Goal: Transaction & Acquisition: Book appointment/travel/reservation

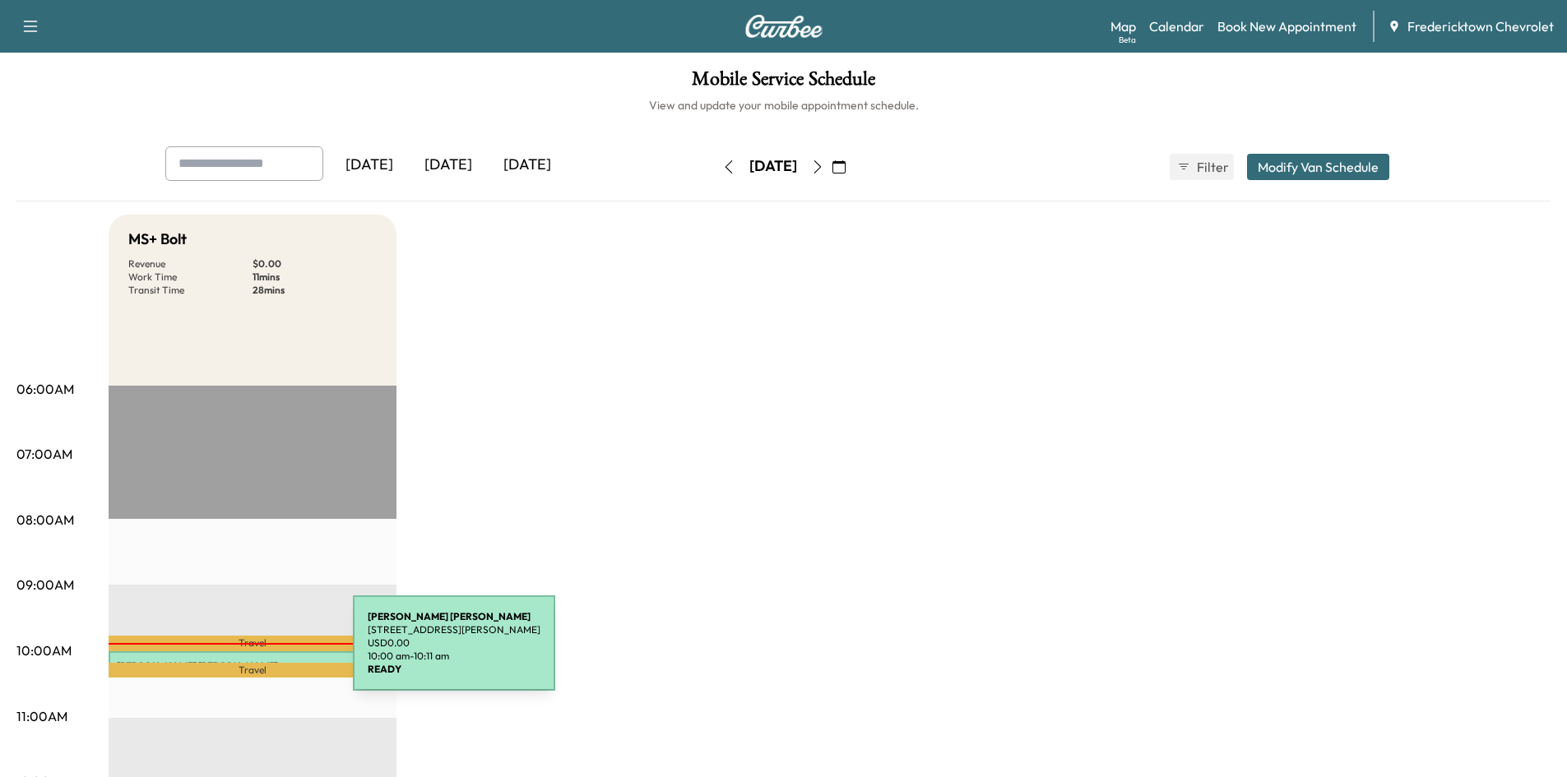
click at [230, 653] on div "[PERSON_NAME] [STREET_ADDRESS][PERSON_NAME] USD 0.00 10:00 am - 10:11 am" at bounding box center [253, 660] width 288 height 16
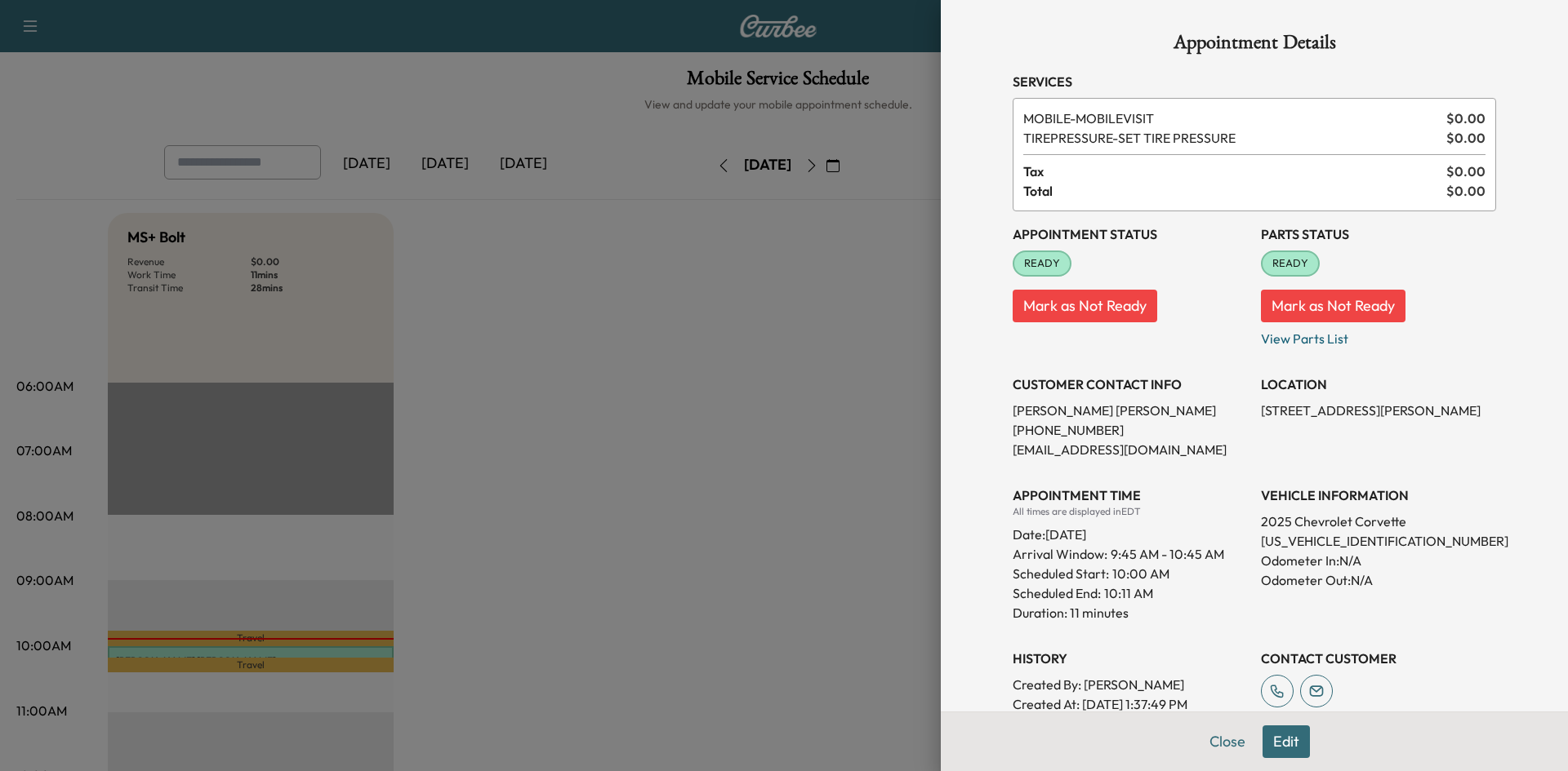
click at [738, 294] on div at bounding box center [784, 385] width 1568 height 771
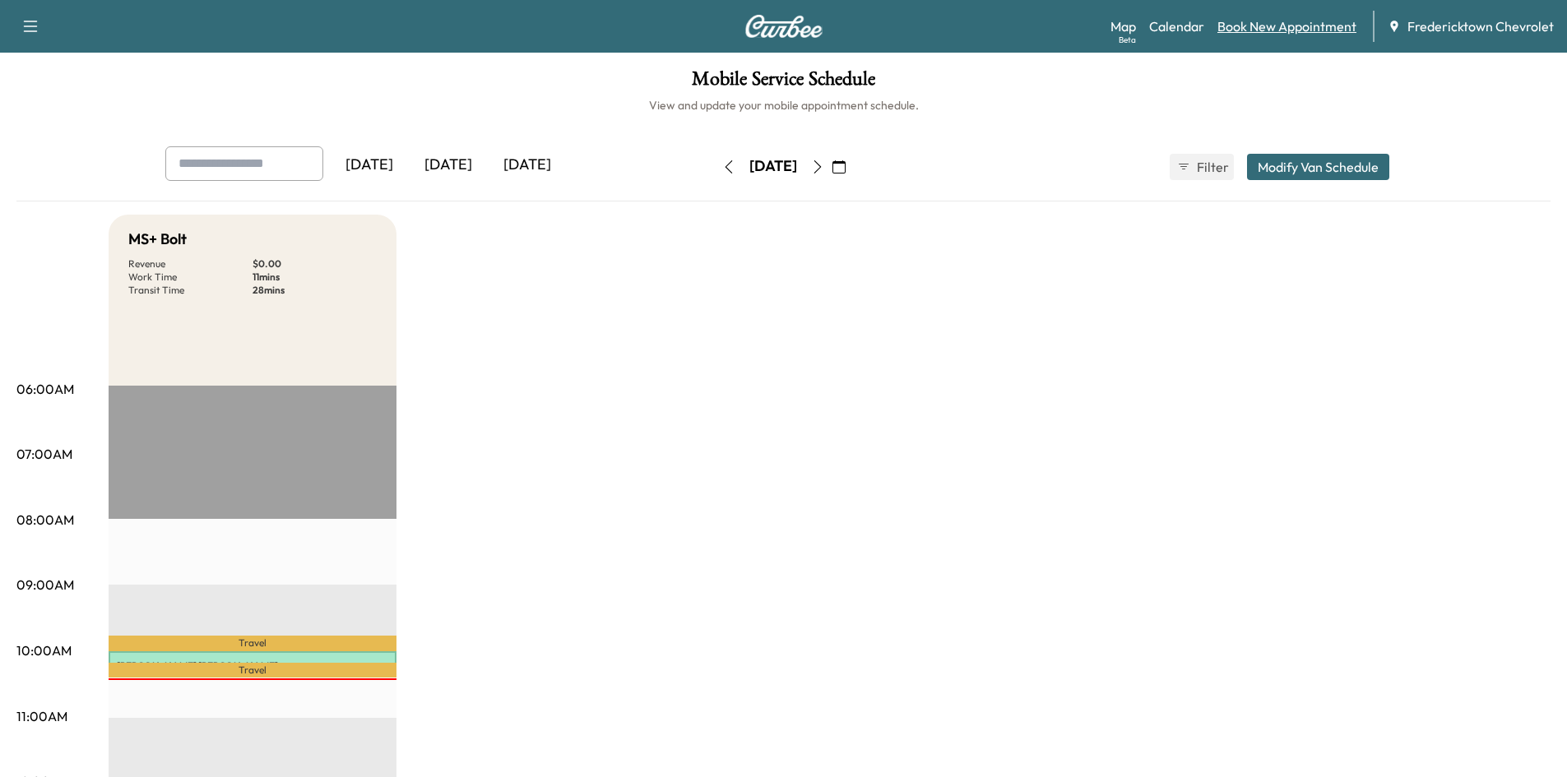
click at [1283, 20] on link "Book New Appointment" at bounding box center [1287, 26] width 139 height 20
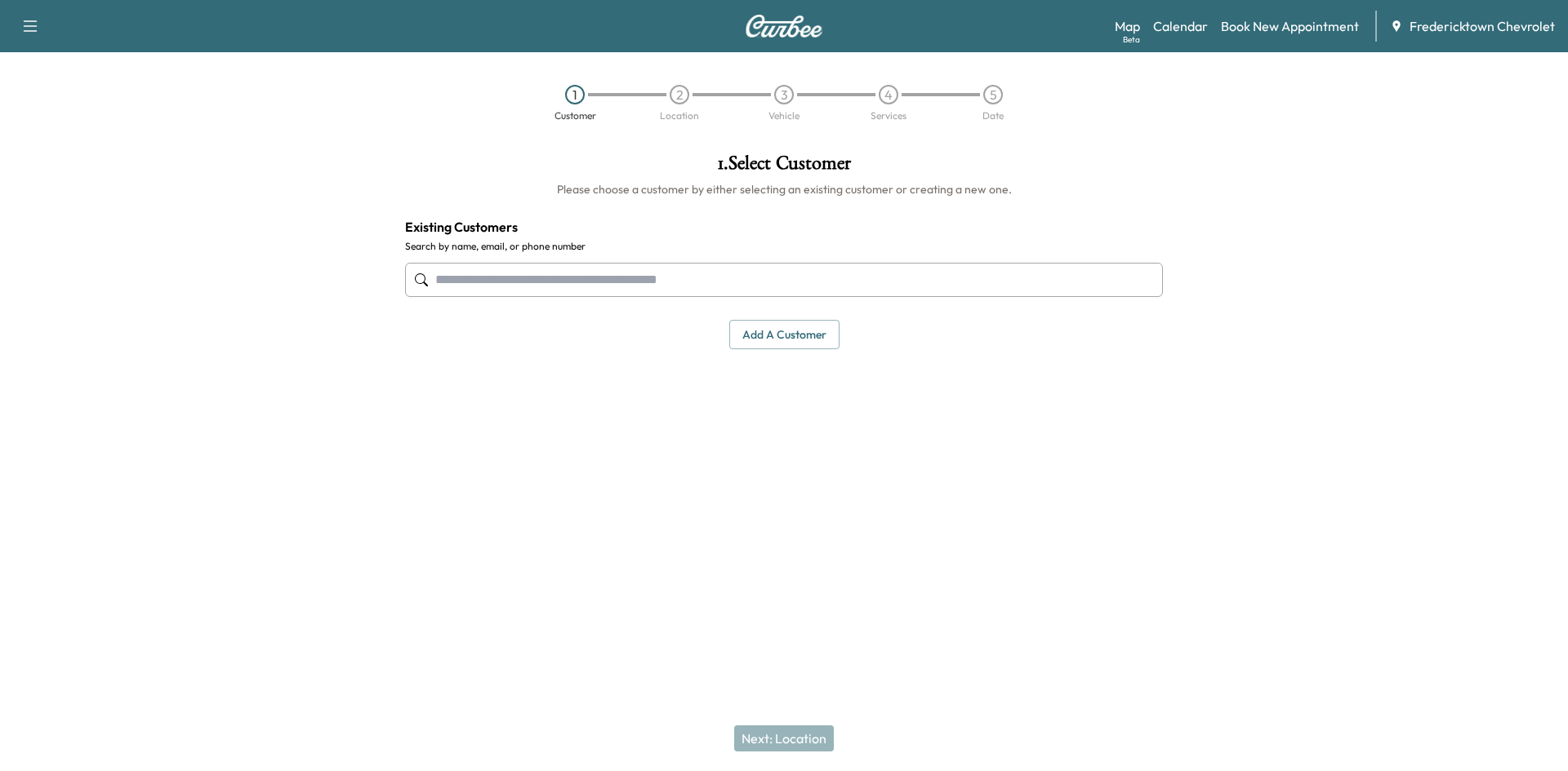
click at [533, 295] on input "text" at bounding box center [783, 280] width 757 height 35
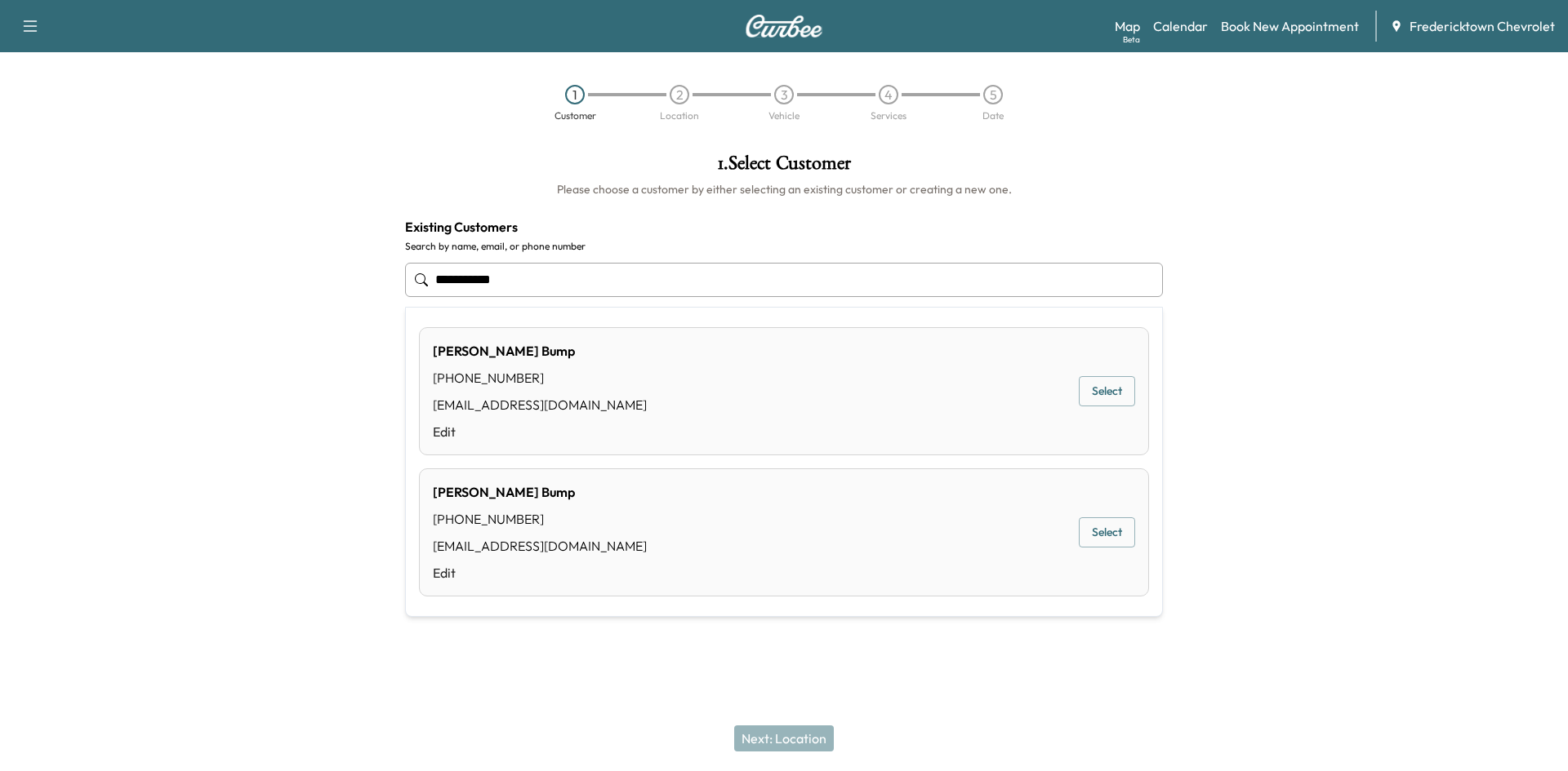
click at [1099, 397] on button "Select" at bounding box center [1107, 391] width 57 height 30
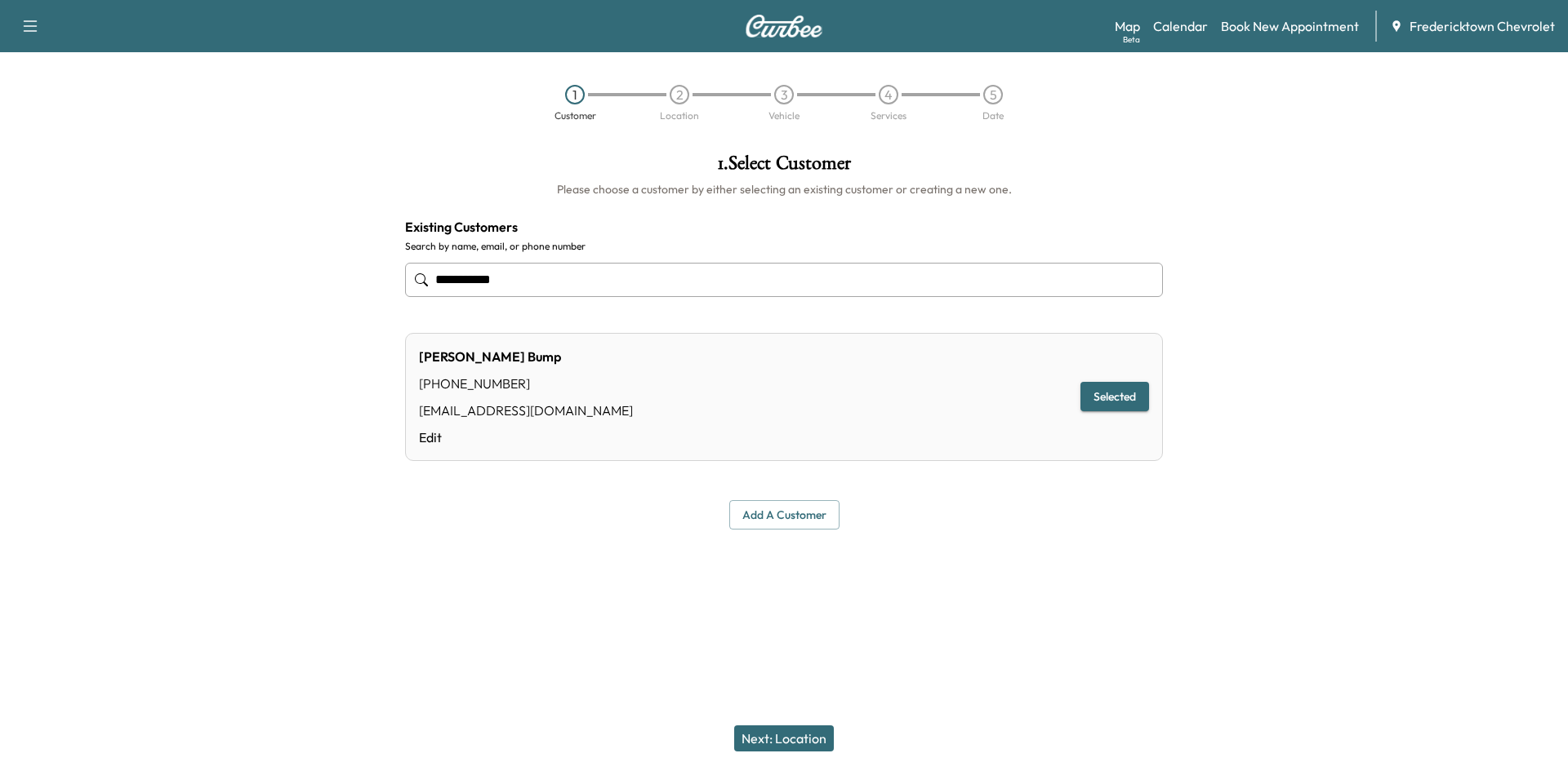
type input "**********"
click at [771, 731] on button "Next: Location" at bounding box center [784, 738] width 99 height 26
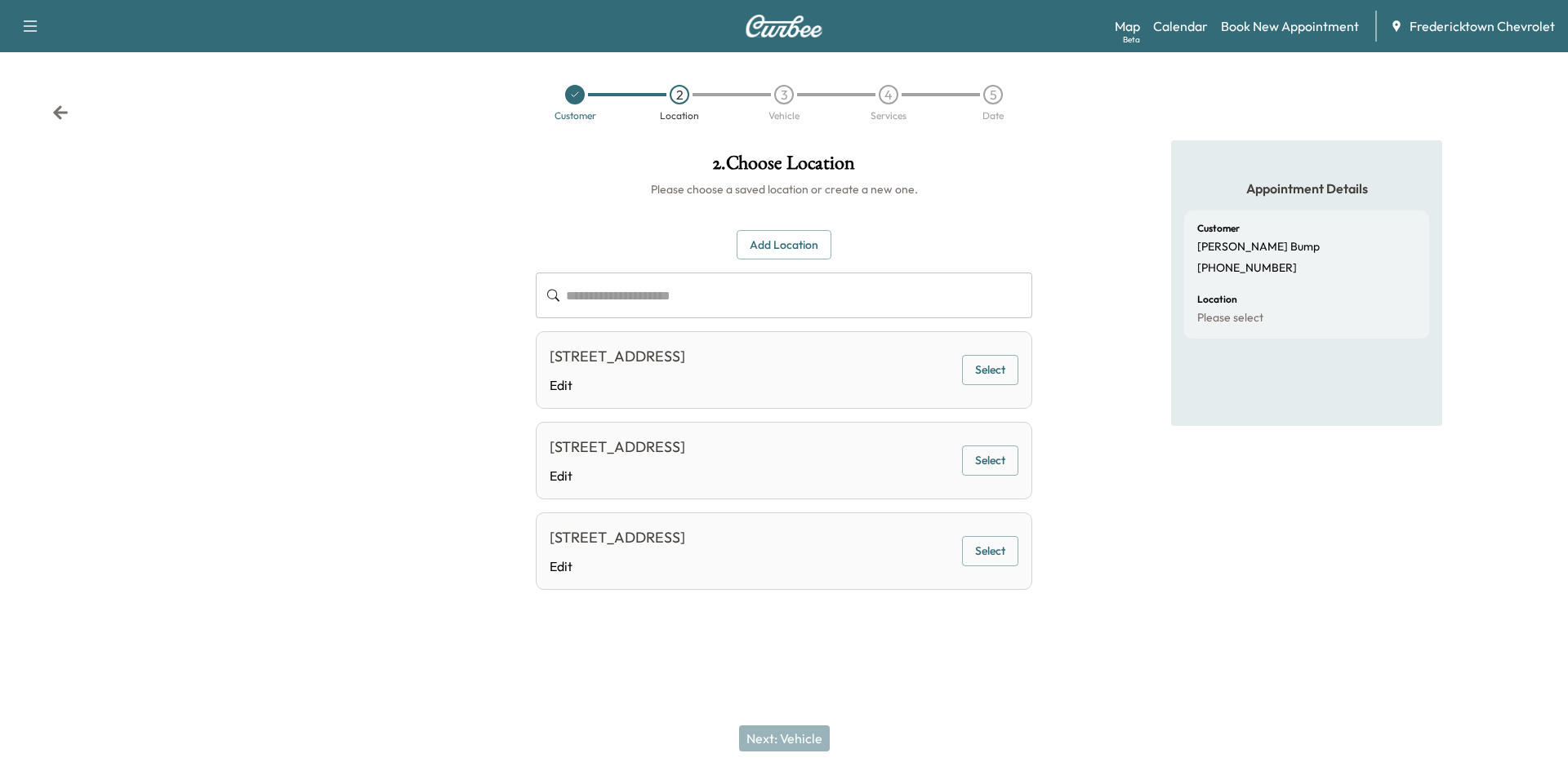
click at [685, 368] on div "[STREET_ADDRESS]" at bounding box center [617, 356] width 136 height 23
click at [996, 372] on button "Select" at bounding box center [989, 370] width 57 height 30
click at [802, 752] on div "Next: Vehicle" at bounding box center [784, 739] width 1568 height 65
click at [804, 741] on button "Next: Vehicle" at bounding box center [784, 738] width 90 height 26
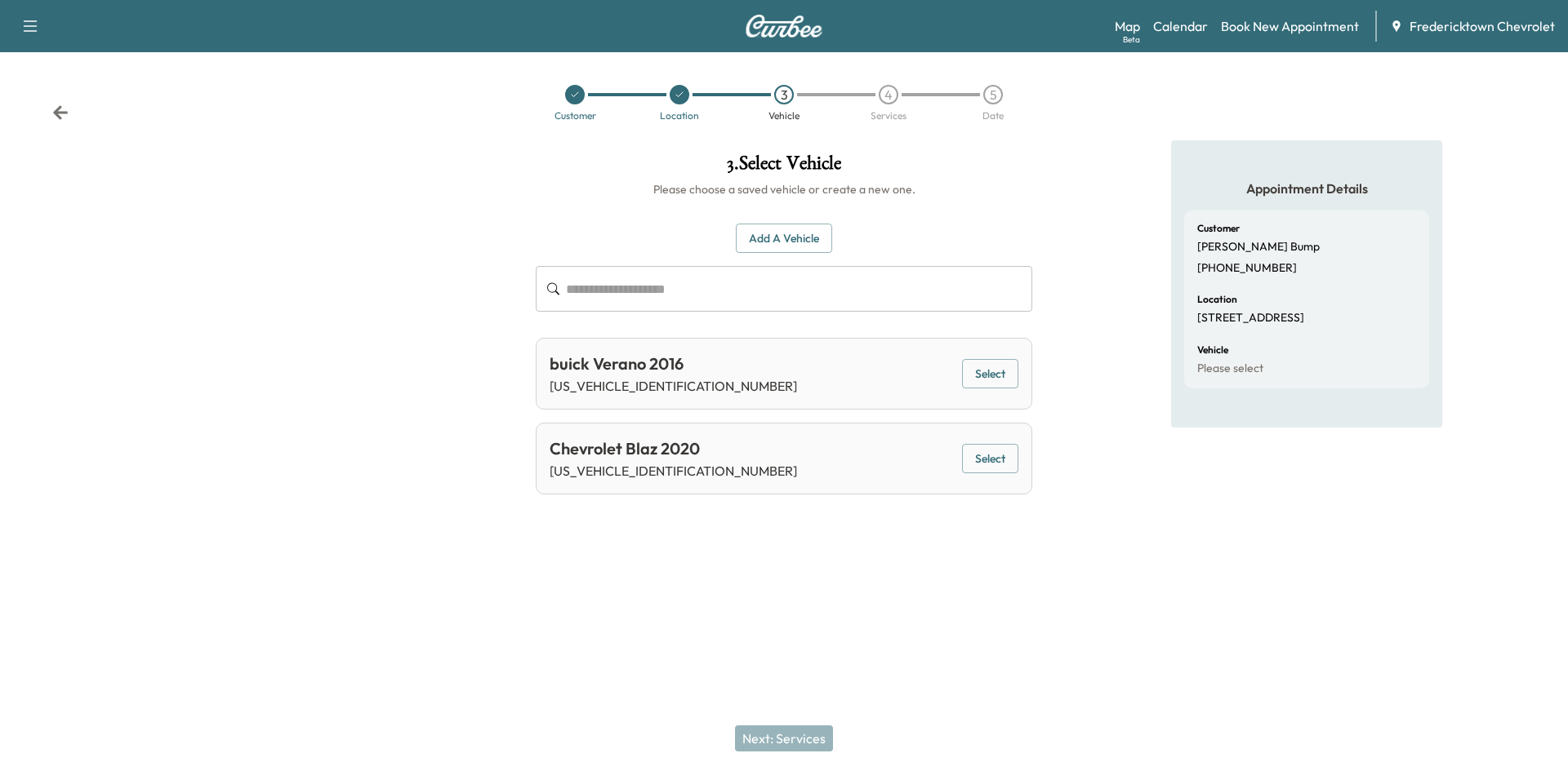
click at [851, 458] on div "Chevrolet Blaz 2020 [US_VEHICLE_IDENTIFICATION_NUMBER] Select" at bounding box center [784, 458] width 496 height 71
click at [995, 463] on button "Select" at bounding box center [989, 459] width 57 height 30
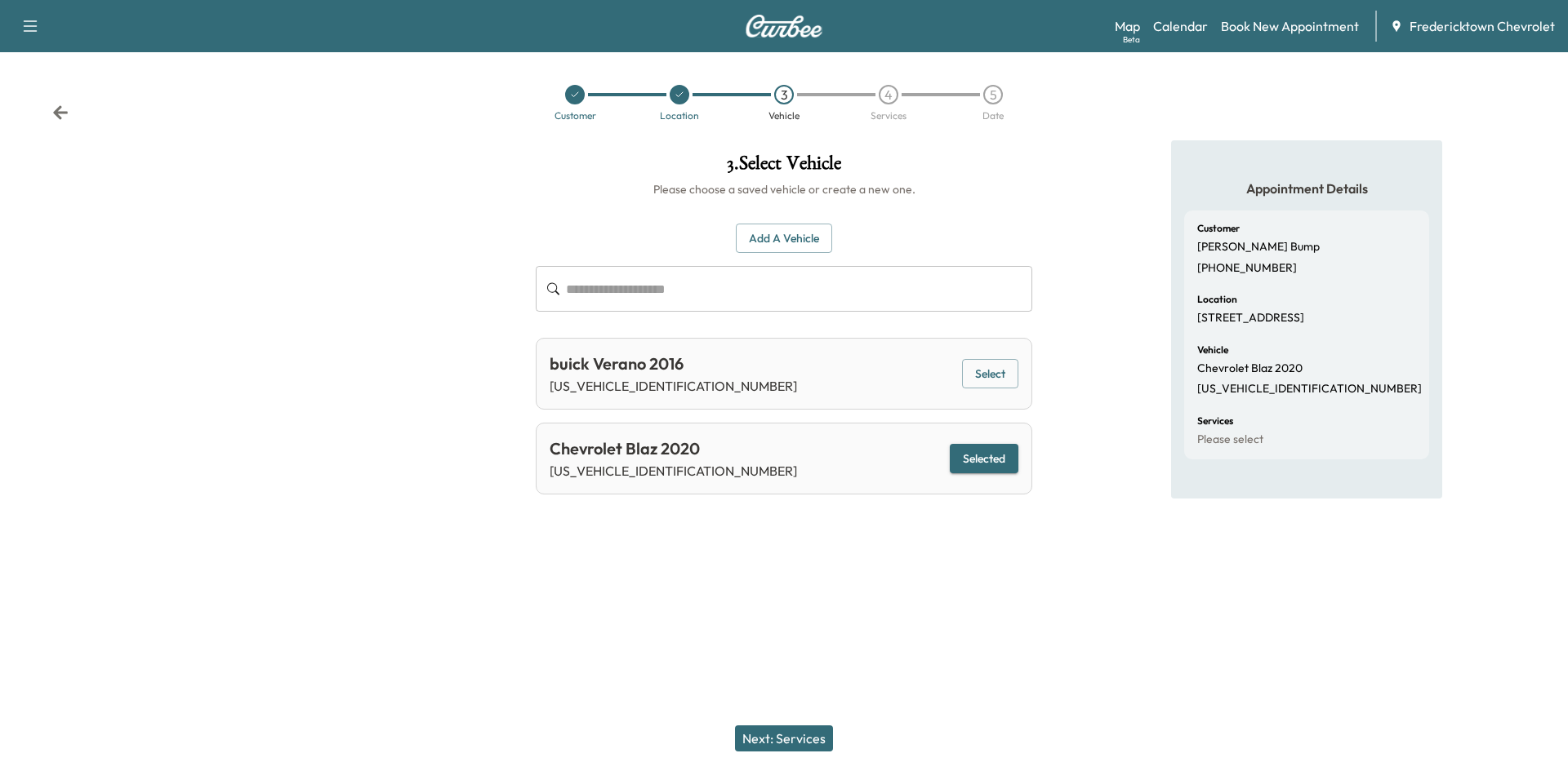
click at [753, 734] on button "Next: Services" at bounding box center [783, 738] width 98 height 26
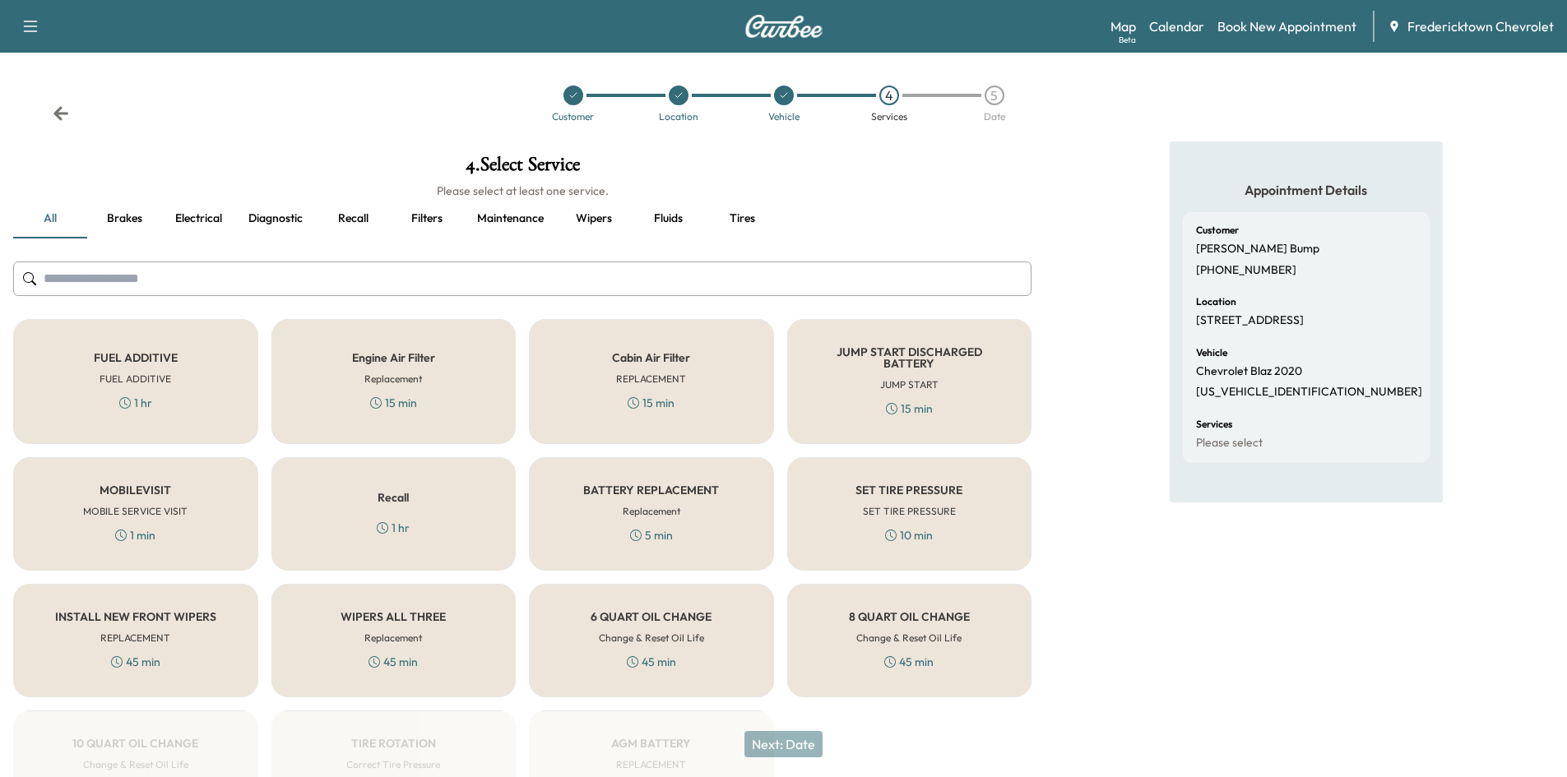
click at [881, 508] on h6 "SET TIRE PRESSURE" at bounding box center [909, 511] width 93 height 15
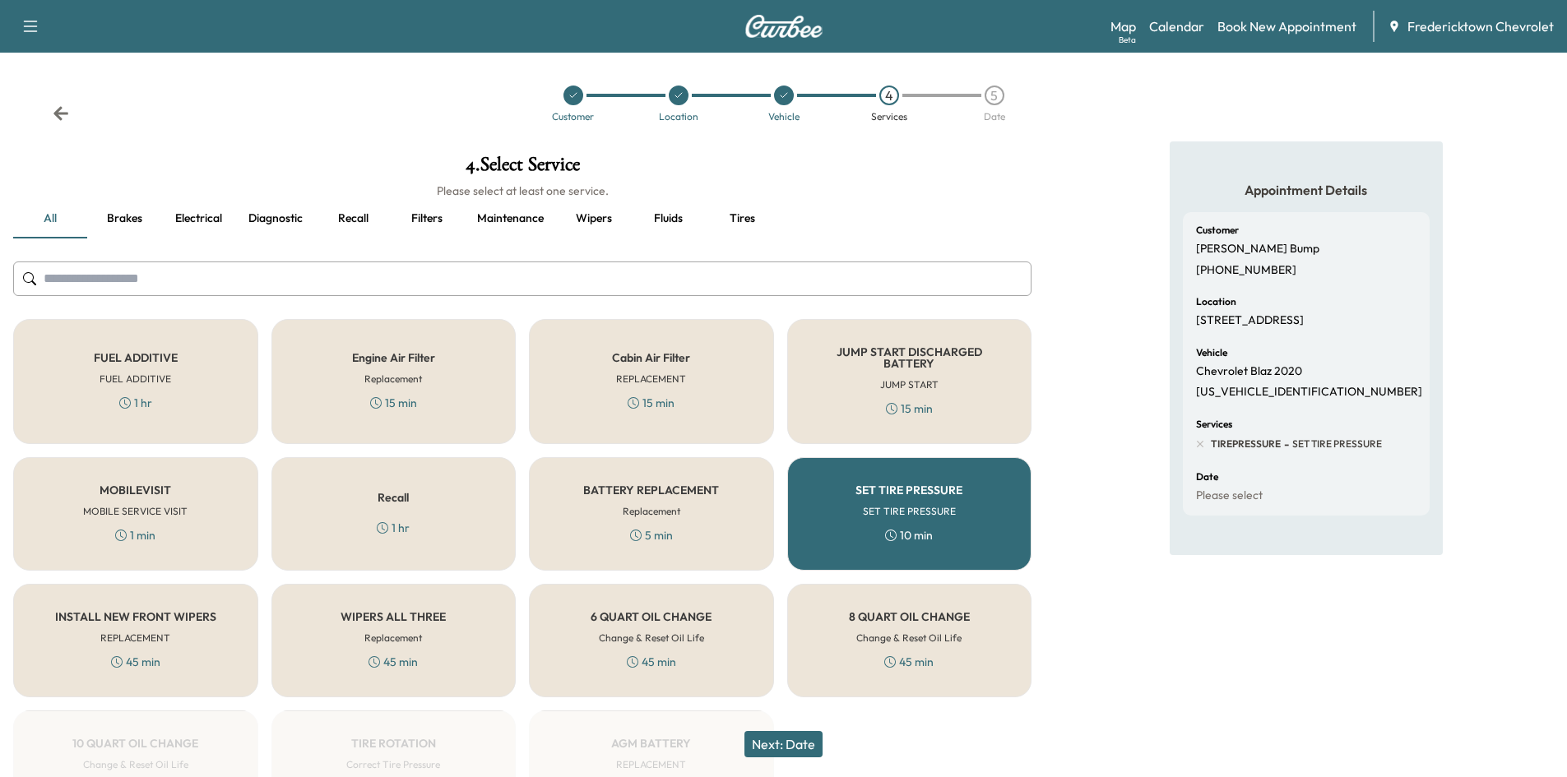
click at [193, 474] on div "MOBILEVISIT MOBILE SERVICE VISIT 1 min" at bounding box center [135, 514] width 245 height 114
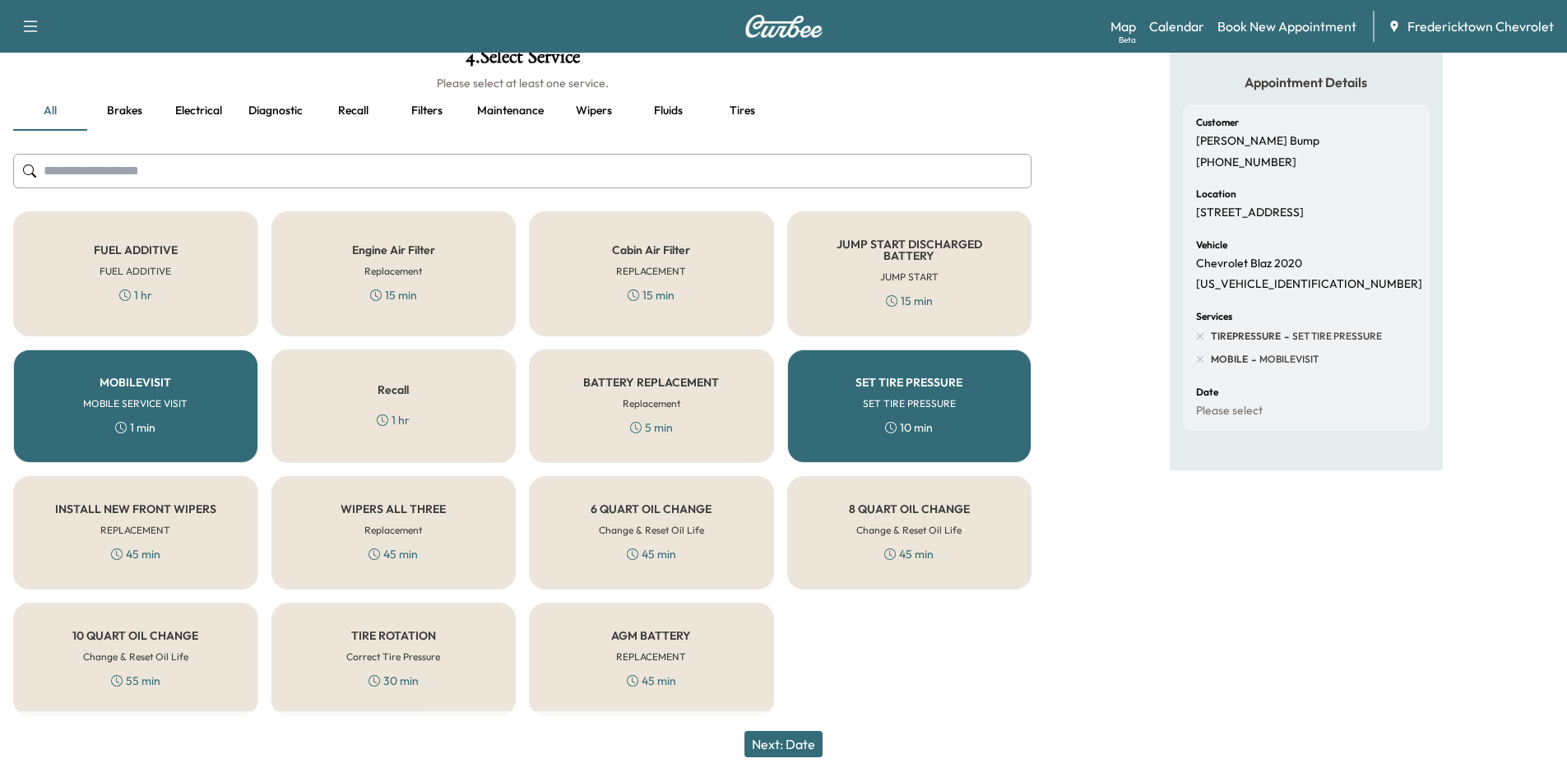
scroll to position [113, 0]
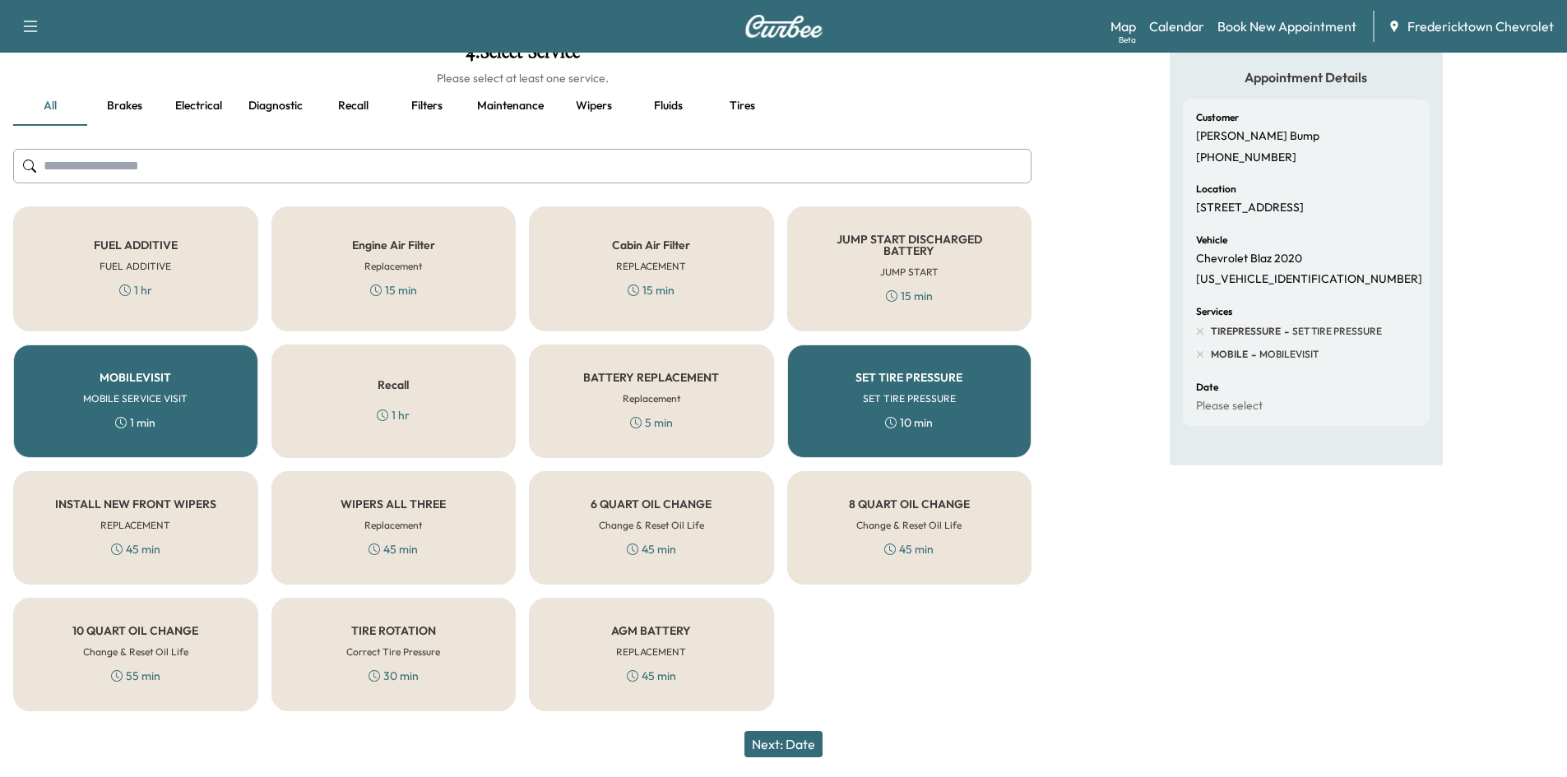
click at [792, 747] on button "Next: Date" at bounding box center [784, 744] width 78 height 26
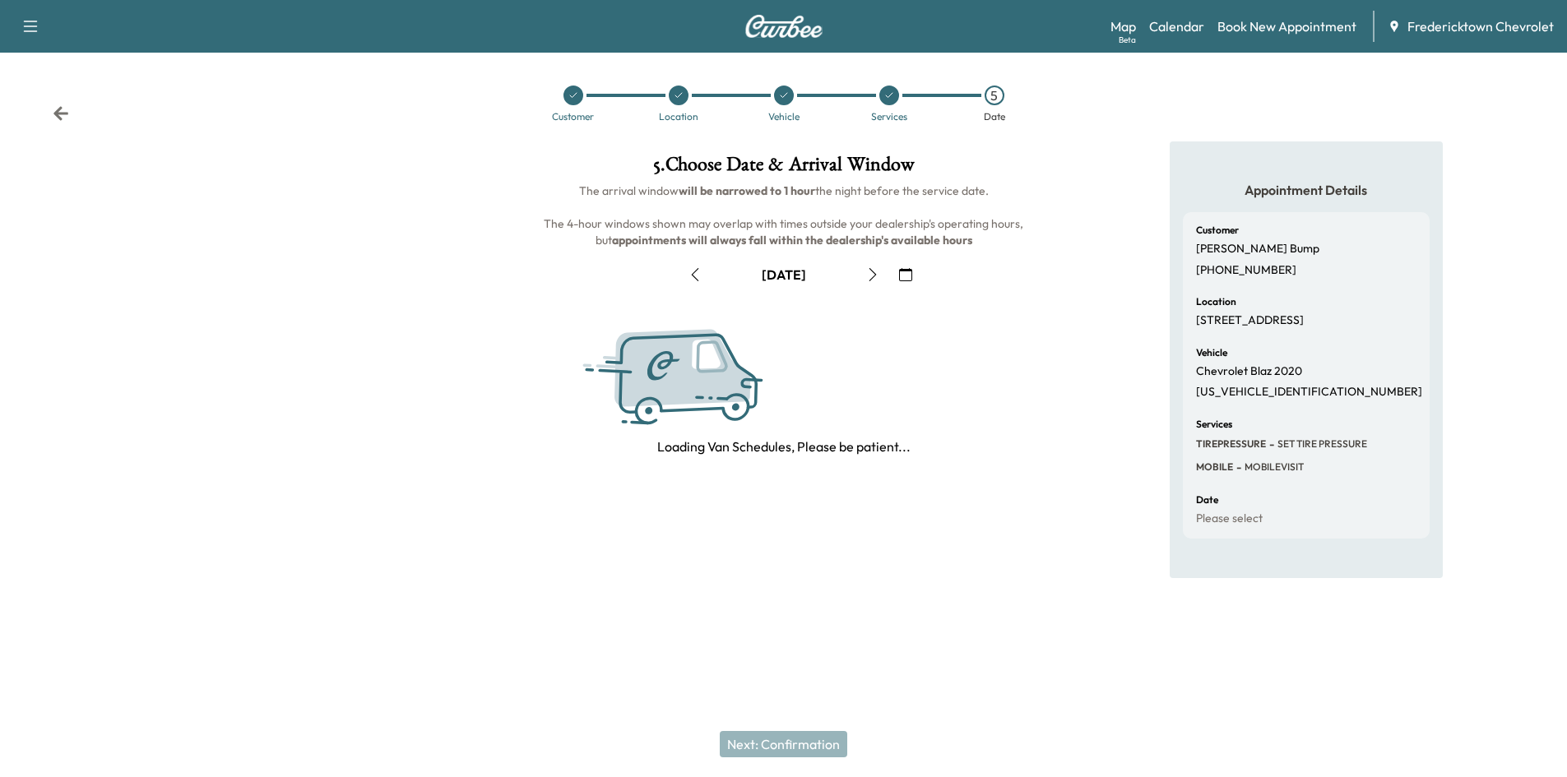
scroll to position [0, 0]
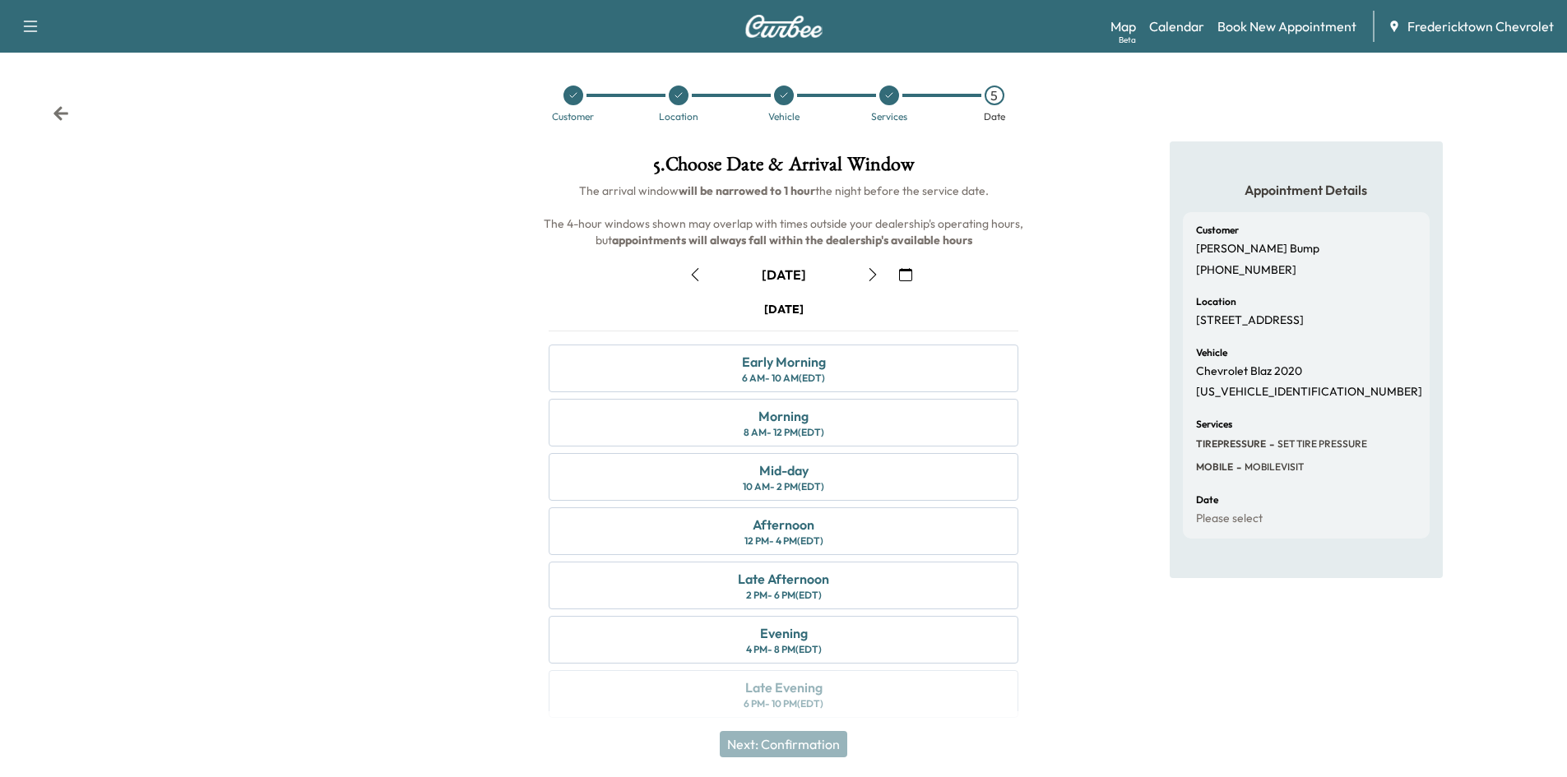
click at [690, 271] on icon "button" at bounding box center [695, 274] width 13 height 13
click at [889, 509] on div "Afternoon 12 PM - 4 PM (EDT)" at bounding box center [784, 532] width 470 height 48
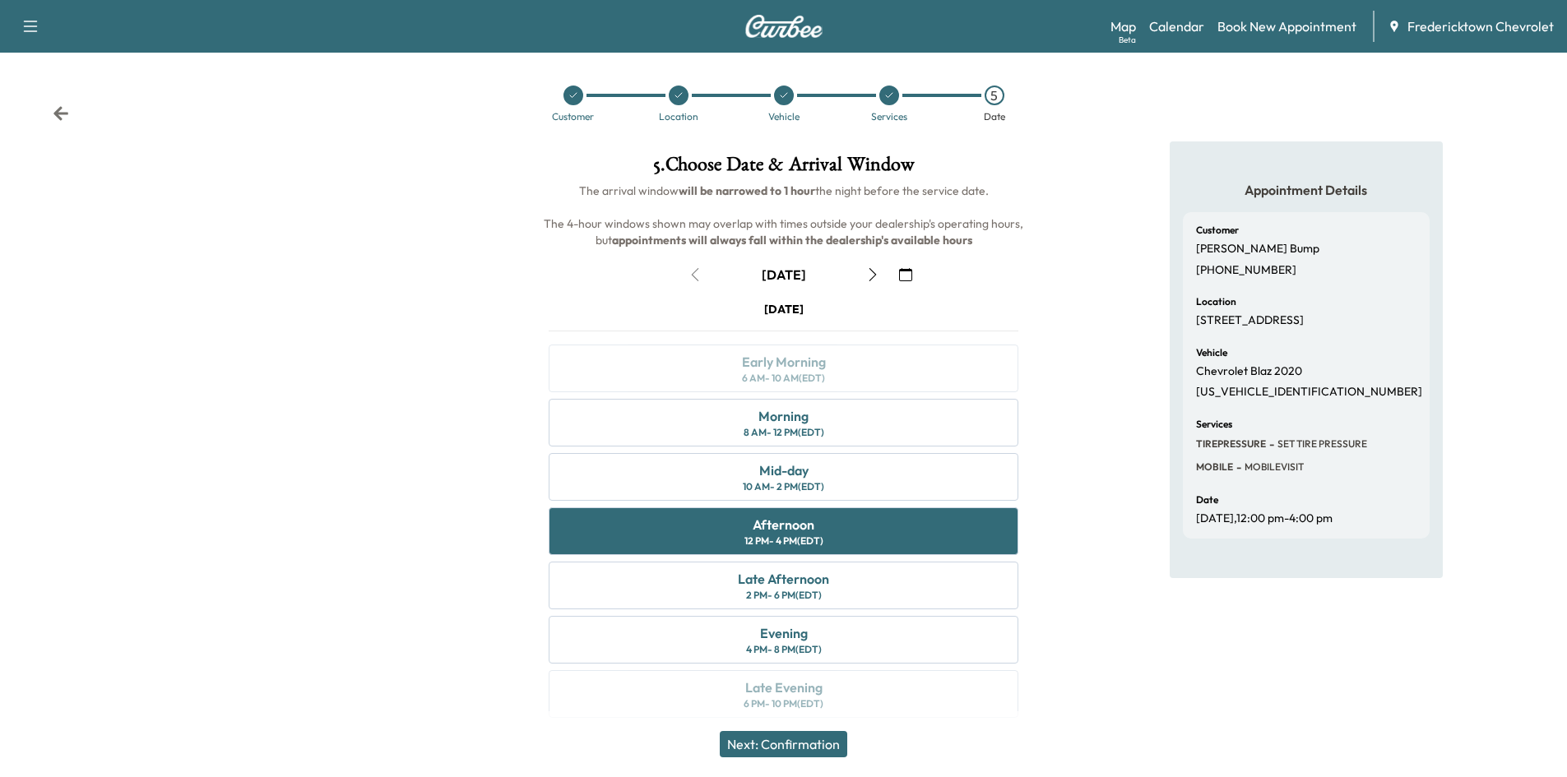
click at [781, 751] on button "Next: Confirmation" at bounding box center [784, 744] width 128 height 26
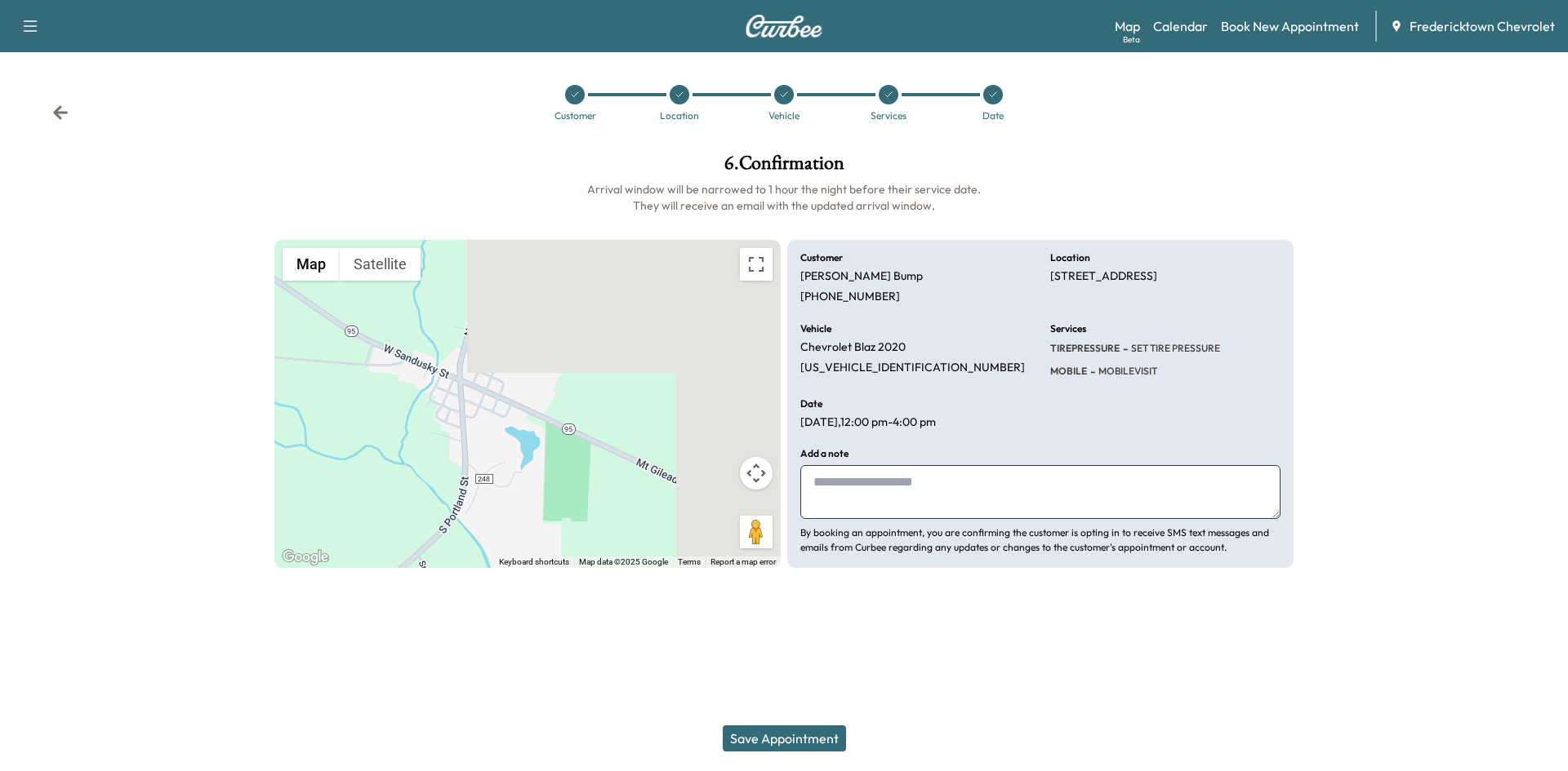
click at [775, 745] on button "Save Appointment" at bounding box center [784, 738] width 123 height 26
